Goal: Task Accomplishment & Management: Use online tool/utility

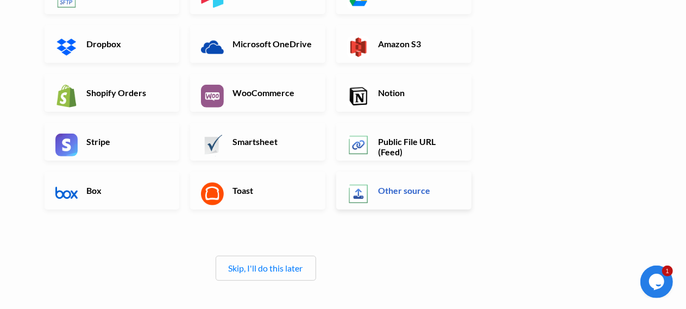
scroll to position [199, 0]
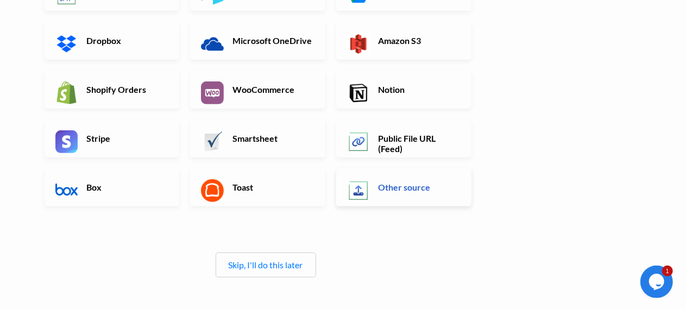
click at [402, 188] on h6 "Other source" at bounding box center [418, 187] width 85 height 10
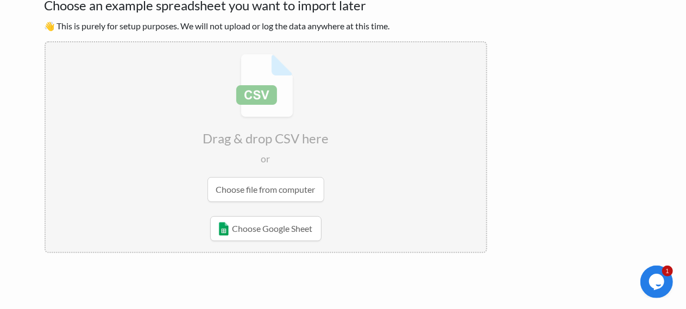
scroll to position [90, 0]
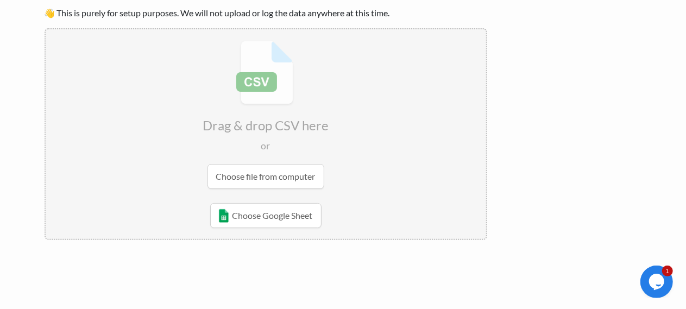
click at [290, 176] on input "file" at bounding box center [266, 114] width 441 height 171
type input "C:\fakepath\H1F1G001.txt"
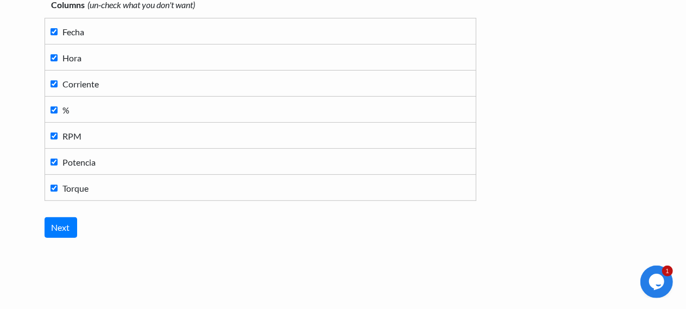
scroll to position [145, 0]
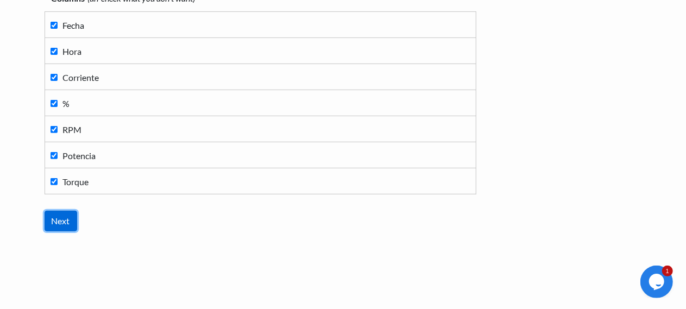
click at [60, 220] on input "Next" at bounding box center [61, 221] width 33 height 21
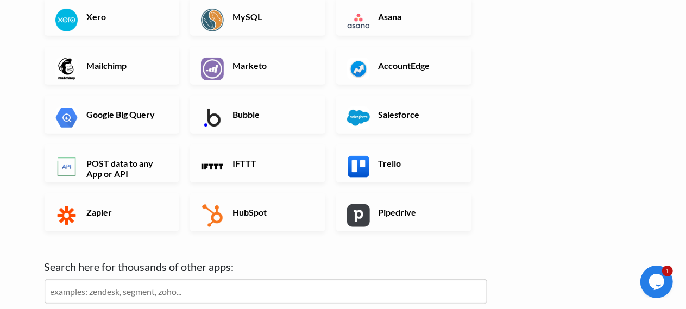
scroll to position [344, 0]
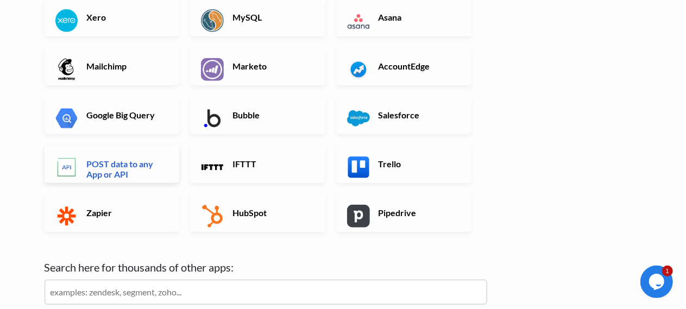
click at [118, 166] on h6 "POST data to any App or API" at bounding box center [126, 169] width 85 height 21
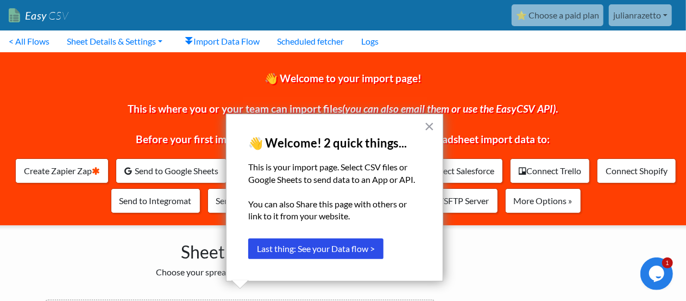
scroll to position [113, 0]
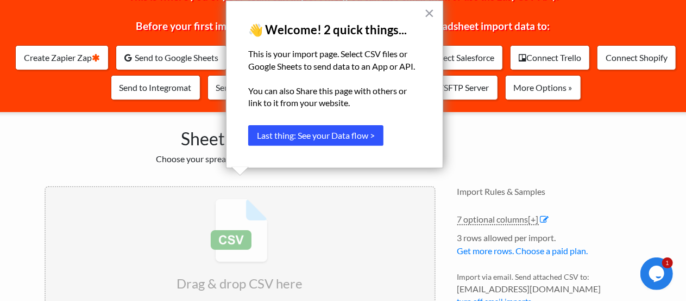
click at [369, 136] on button "Last thing: See your Data flow >" at bounding box center [315, 135] width 135 height 21
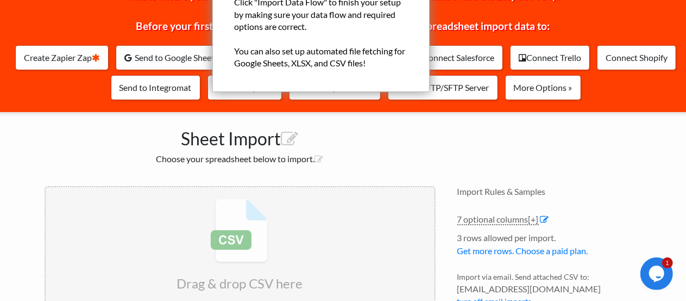
scroll to position [0, 0]
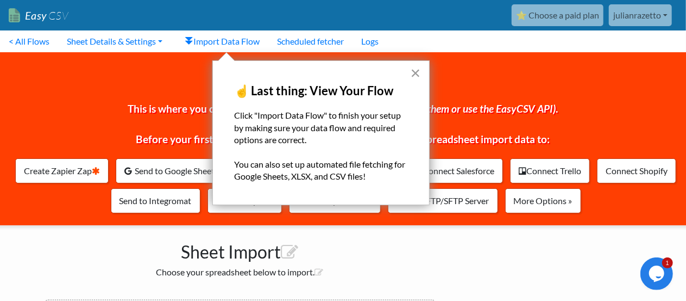
click at [413, 73] on button "×" at bounding box center [416, 72] width 10 height 17
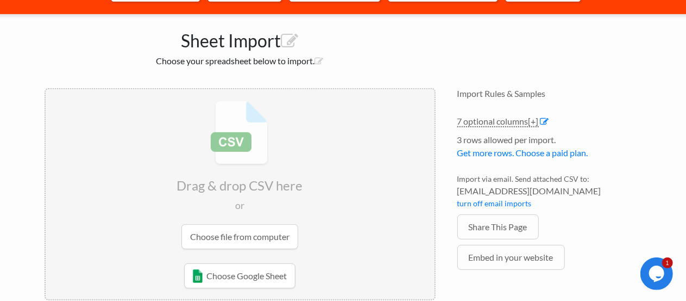
scroll to position [196, 0]
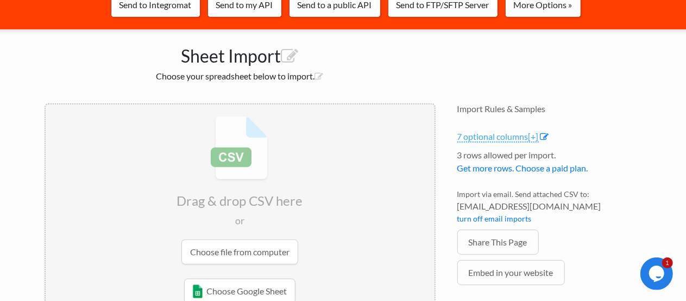
click at [516, 138] on link "7 optional columns [+]" at bounding box center [499, 136] width 82 height 11
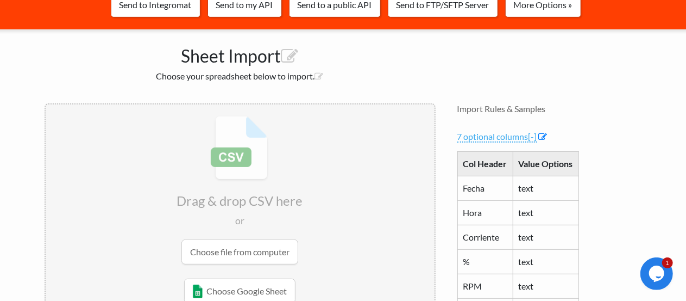
click at [516, 138] on link "7 optional columns [-]" at bounding box center [498, 136] width 80 height 11
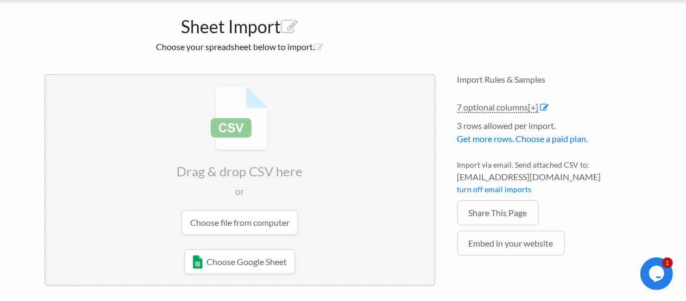
scroll to position [232, 0]
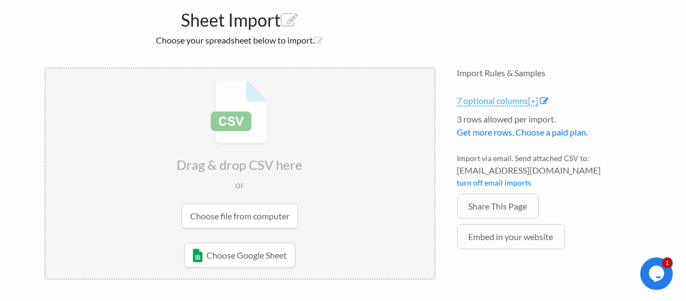
click at [532, 103] on span "[+]" at bounding box center [534, 100] width 10 height 10
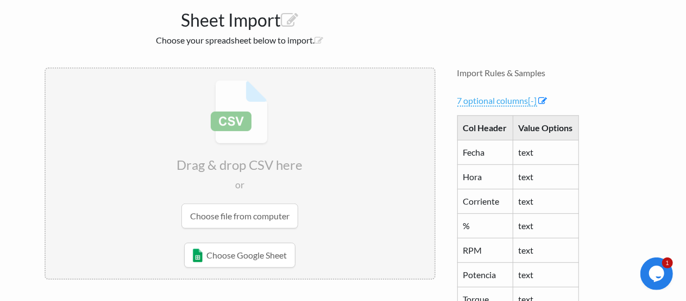
click at [532, 103] on span "[-]" at bounding box center [533, 100] width 9 height 10
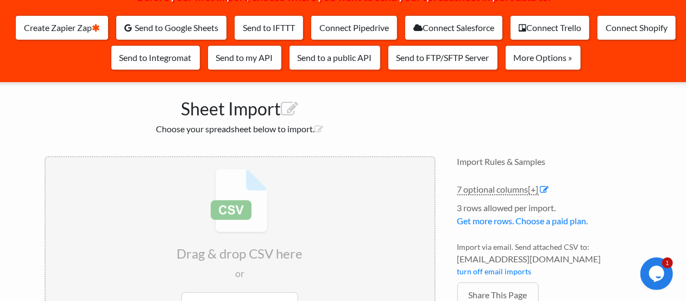
scroll to position [105, 0]
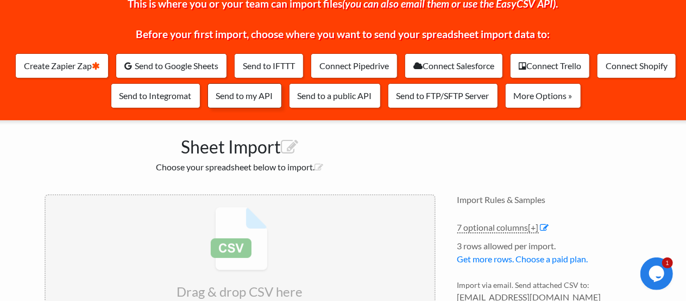
click at [251, 98] on link "Send to my API" at bounding box center [245, 95] width 74 height 25
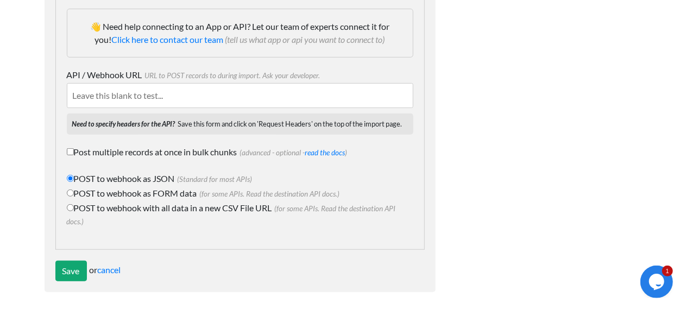
scroll to position [252, 0]
